Goal: Check status

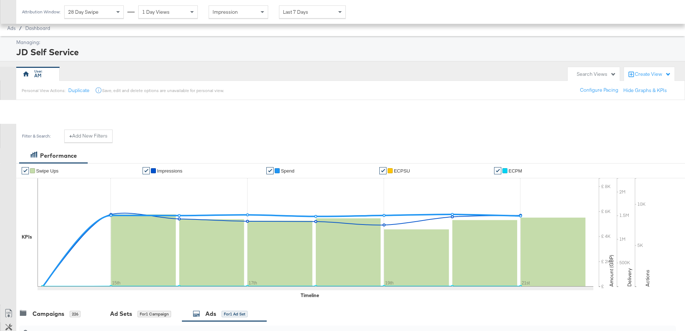
scroll to position [192, 0]
